Goal: Transaction & Acquisition: Purchase product/service

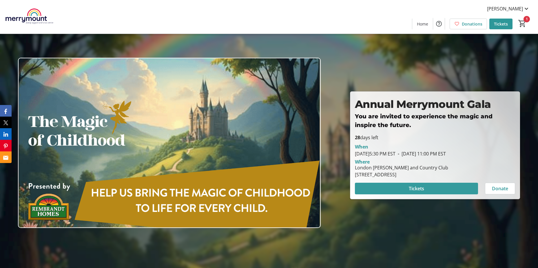
click at [406, 184] on span at bounding box center [416, 188] width 123 height 14
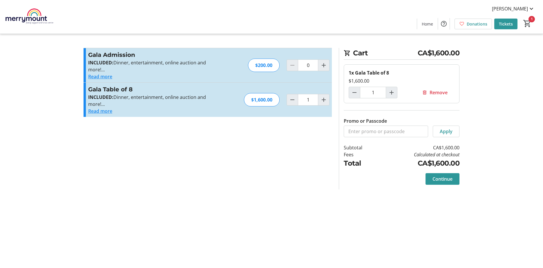
click at [114, 176] on section "Promo or Passcode Apply Gala Admission INCLUDED: Dinner, entertainment, online …" at bounding box center [207, 118] width 255 height 141
